Goal: Task Accomplishment & Management: Manage account settings

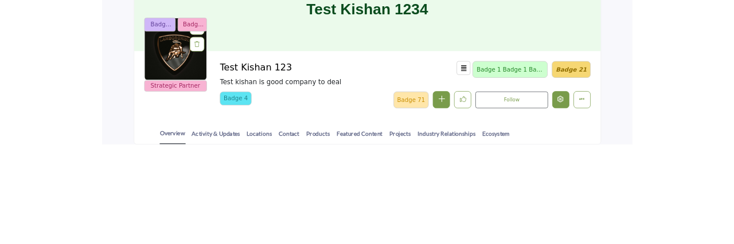
scroll to position [115, 0]
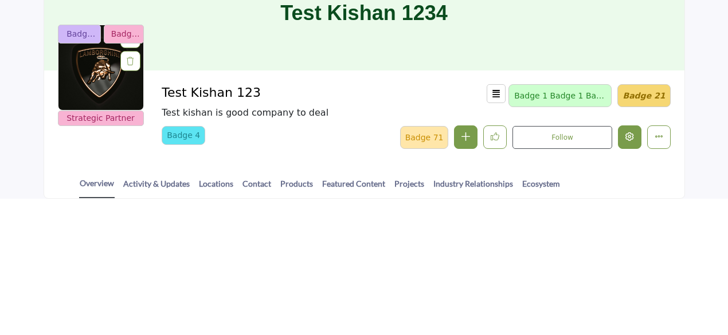
click at [629, 135] on icon "Edit company" at bounding box center [629, 136] width 9 height 9
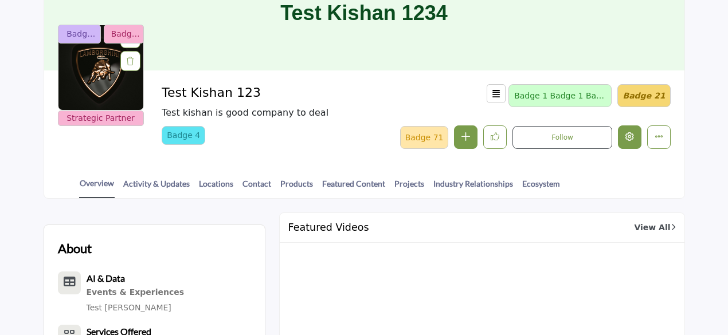
click at [629, 139] on icon "Edit company" at bounding box center [629, 136] width 9 height 9
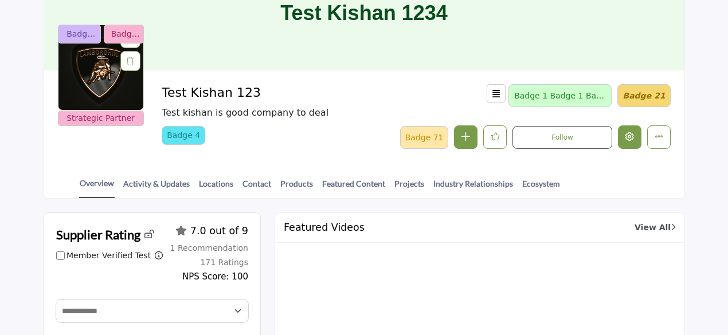
click at [629, 139] on icon "Edit company" at bounding box center [629, 136] width 9 height 9
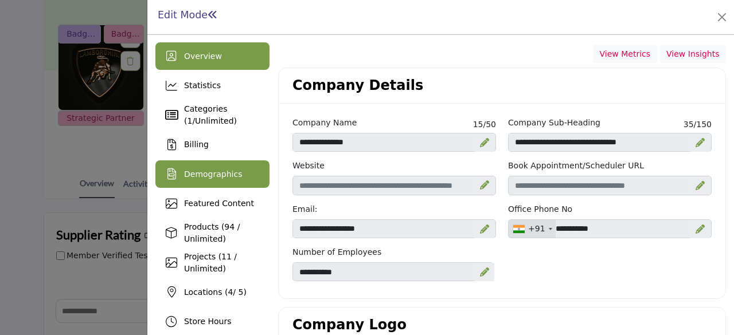
click at [215, 171] on span "Demographics" at bounding box center [213, 174] width 58 height 9
